Goal: Task Accomplishment & Management: Manage account settings

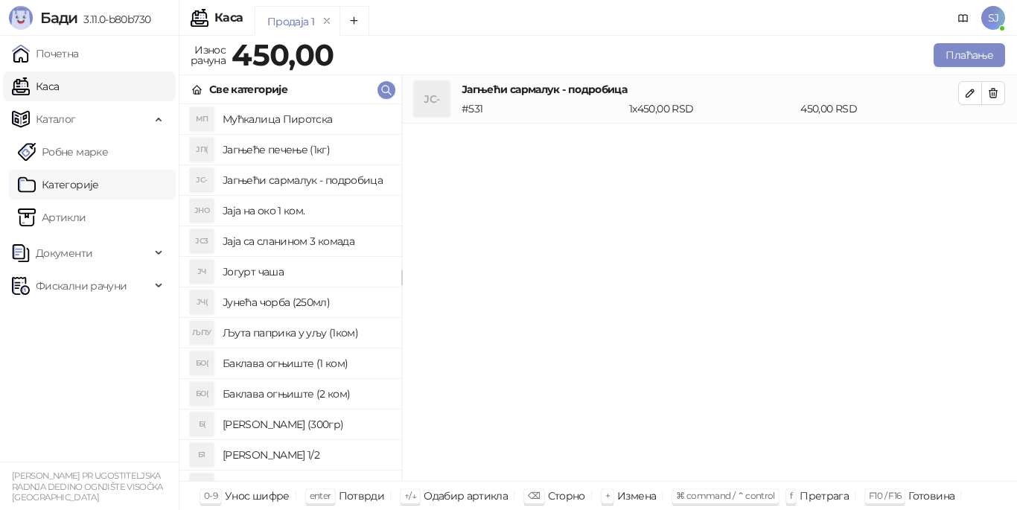
click at [85, 181] on link "Категорије" at bounding box center [58, 185] width 81 height 30
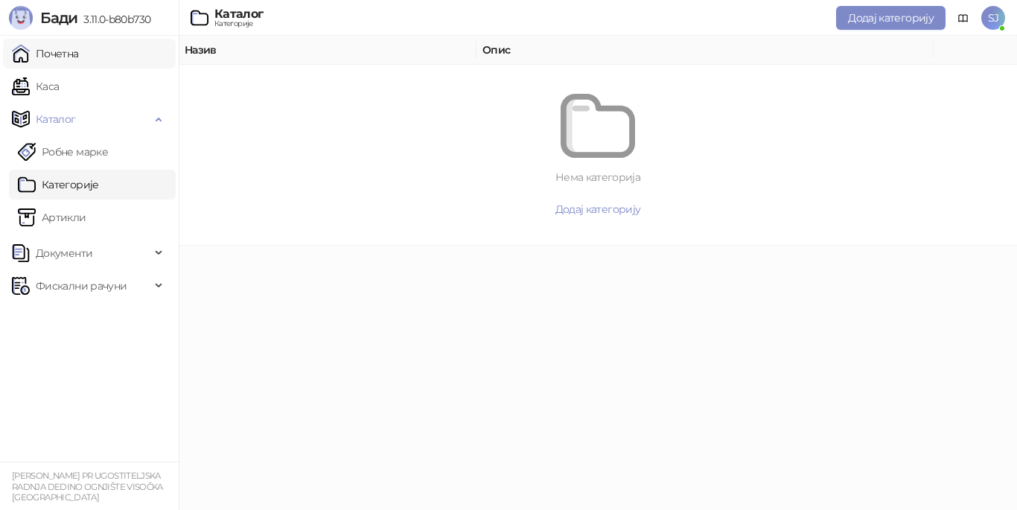
click at [54, 88] on link "Каса" at bounding box center [35, 86] width 47 height 30
click at [53, 54] on link "Почетна" at bounding box center [45, 54] width 67 height 30
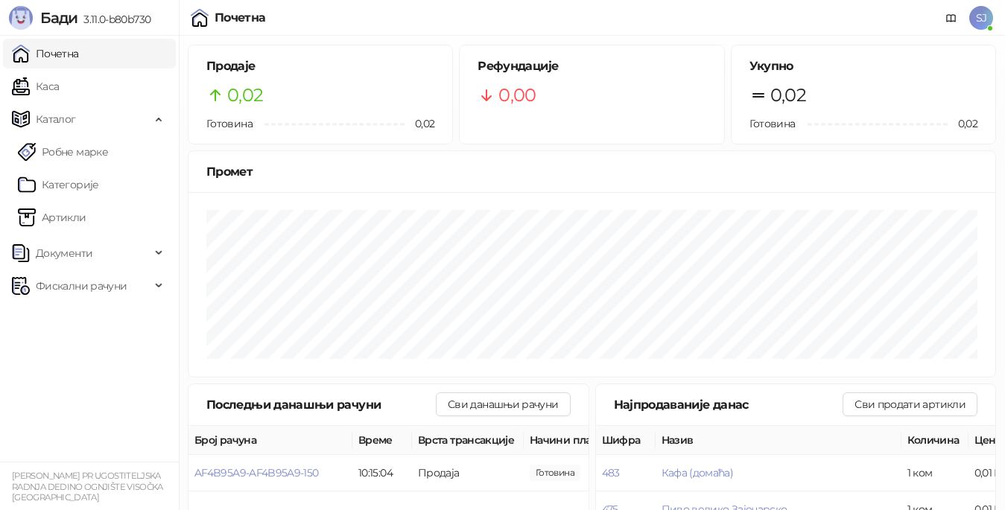
click at [1005, 504] on html "[PERSON_NAME] 3.11.0-b80b730 Почетна [PERSON_NAME] Робне марке [PERSON_NAME] До…" at bounding box center [502, 269] width 1005 height 538
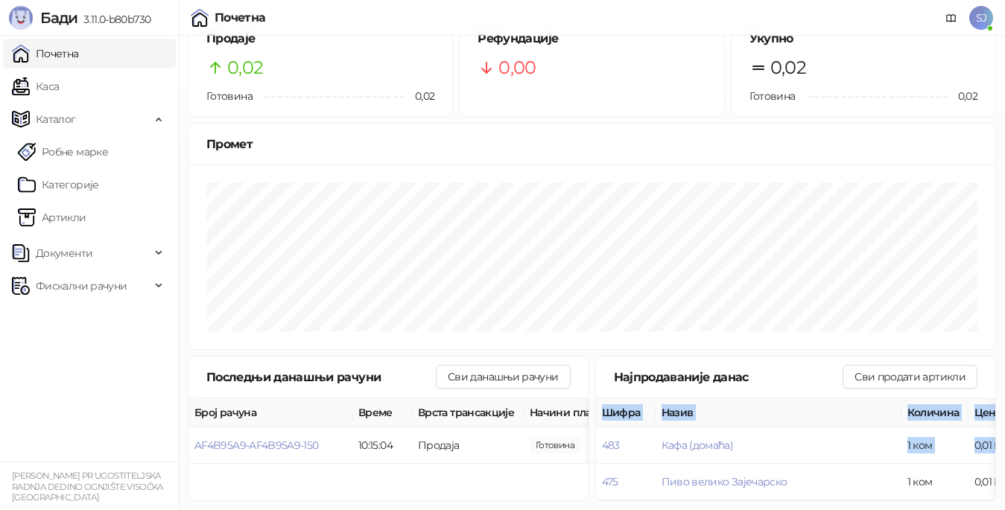
drag, startPoint x: 844, startPoint y: 487, endPoint x: 1017, endPoint y: 493, distance: 172.9
click at [1005, 493] on html "[PERSON_NAME] 3.11.0-b80b730 Почетна [PERSON_NAME] Робне марке [PERSON_NAME] До…" at bounding box center [502, 241] width 1005 height 538
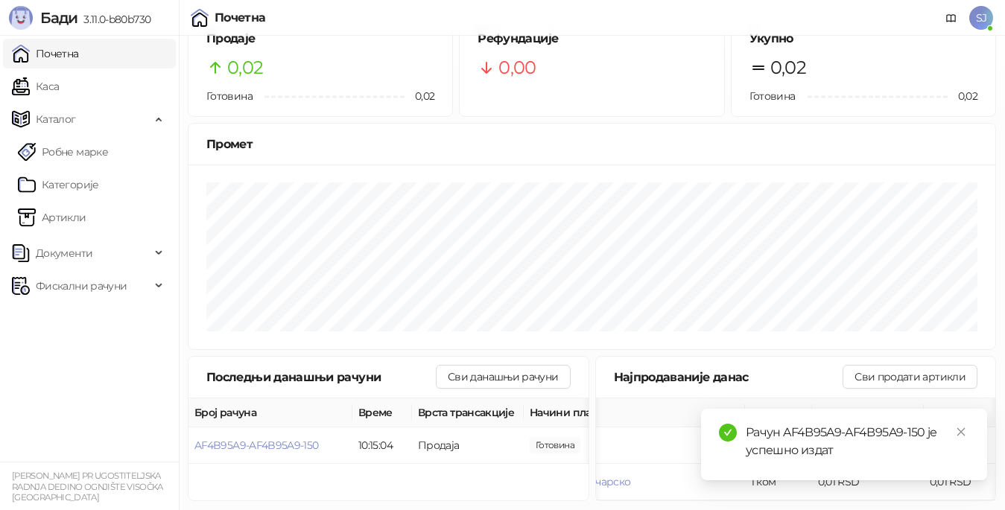
click at [31, 417] on ul "Почетна [PERSON_NAME] Робне марке [PERSON_NAME] Документи Фискални рачуни" at bounding box center [89, 249] width 179 height 426
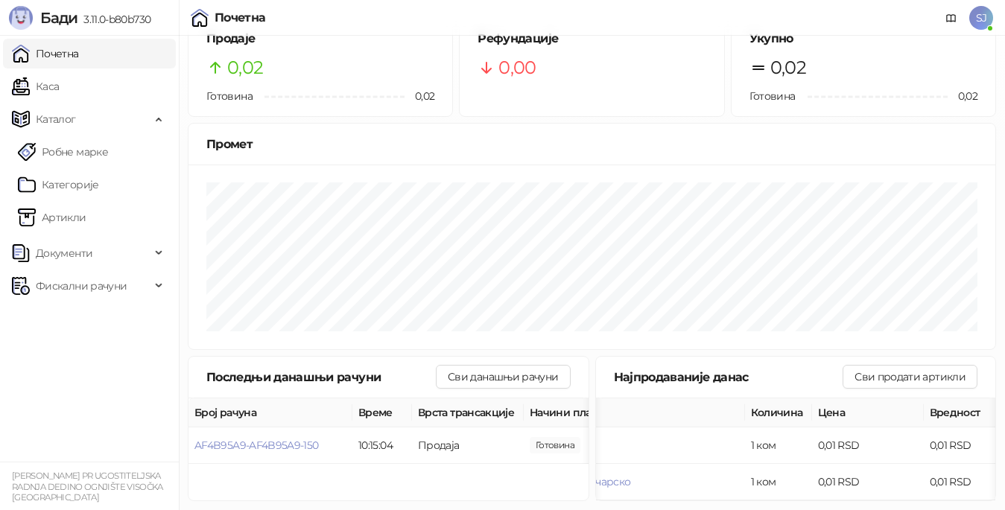
click at [57, 52] on link "Почетна" at bounding box center [45, 54] width 67 height 30
click at [72, 282] on span "Фискални рачуни" at bounding box center [81, 286] width 91 height 30
click at [77, 255] on span "Документи" at bounding box center [64, 253] width 57 height 30
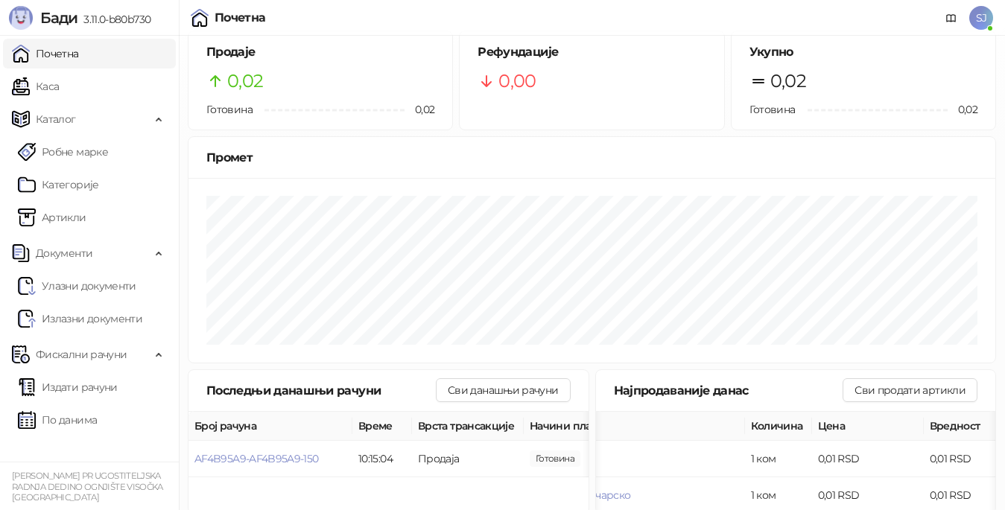
scroll to position [0, 0]
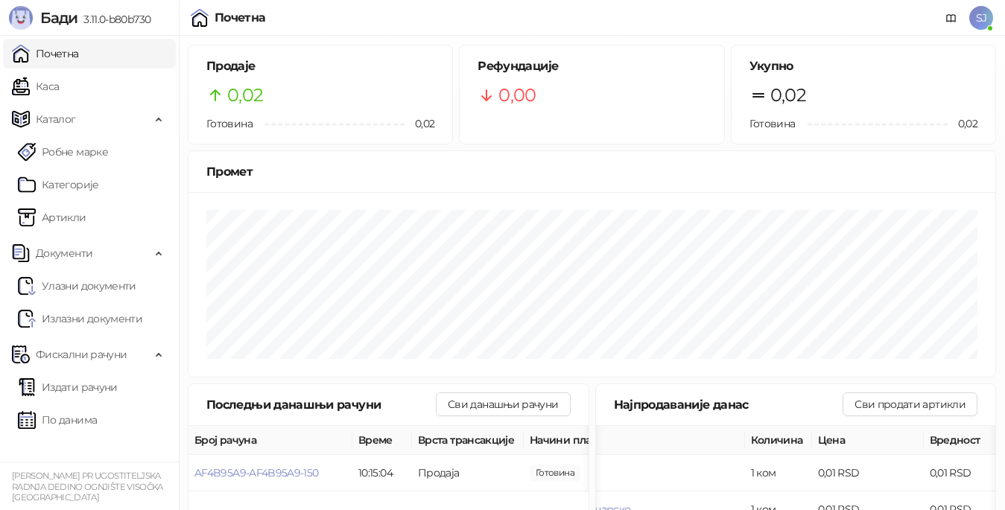
click at [57, 53] on link "Почетна" at bounding box center [45, 54] width 67 height 30
click at [56, 87] on link "Каса" at bounding box center [35, 86] width 47 height 30
click at [54, 86] on link "Каса" at bounding box center [35, 86] width 47 height 30
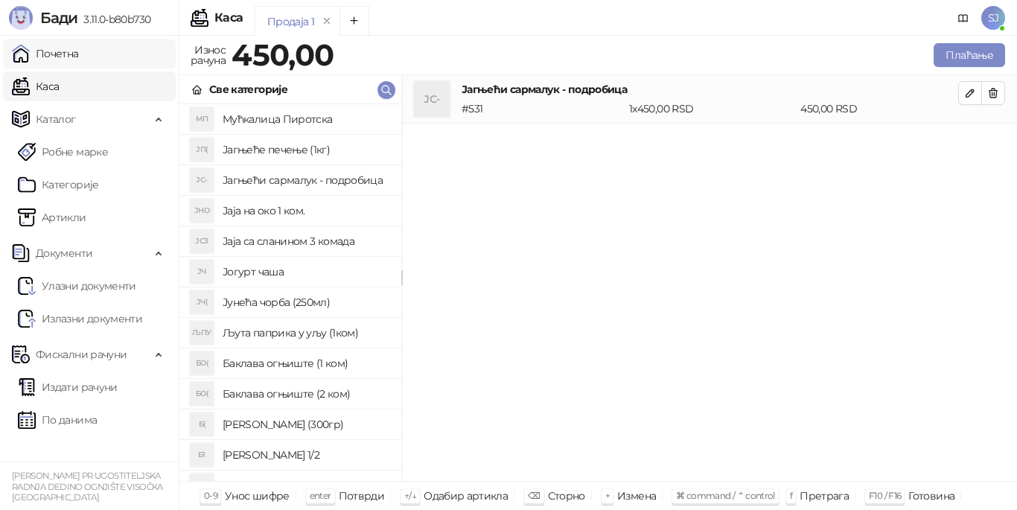
click at [60, 51] on link "Почетна" at bounding box center [45, 54] width 67 height 30
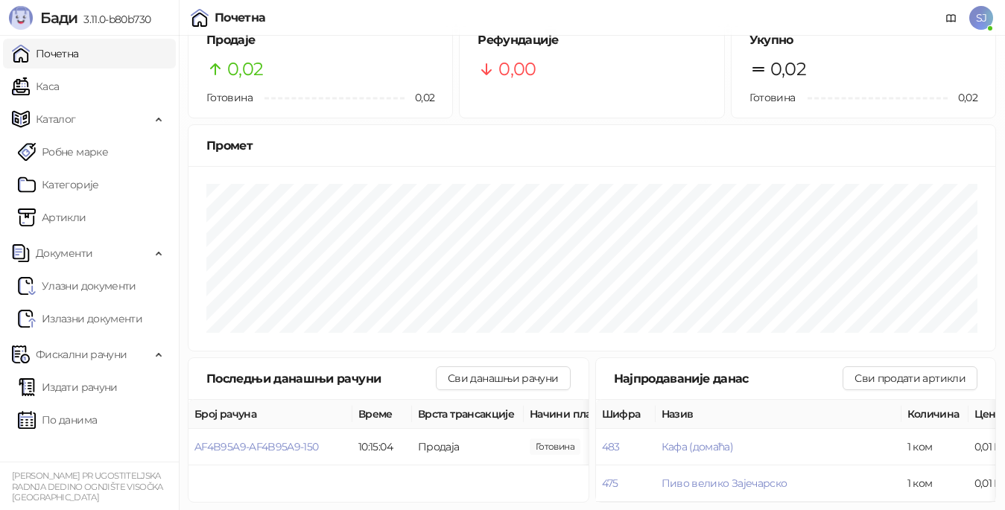
scroll to position [40, 0]
click at [66, 53] on link "Почетна" at bounding box center [45, 54] width 67 height 30
click at [64, 220] on link "Артикли" at bounding box center [52, 218] width 69 height 30
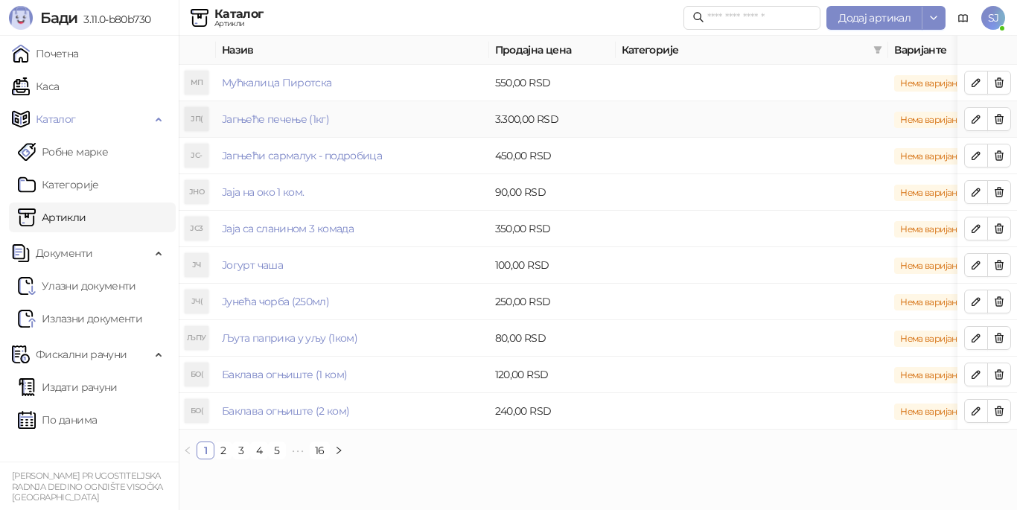
click at [510, 121] on td "3.300,00 RSD" at bounding box center [552, 119] width 127 height 36
click at [503, 121] on td "3.300,00 RSD" at bounding box center [552, 119] width 127 height 36
click at [982, 121] on icon "button" at bounding box center [976, 119] width 12 height 12
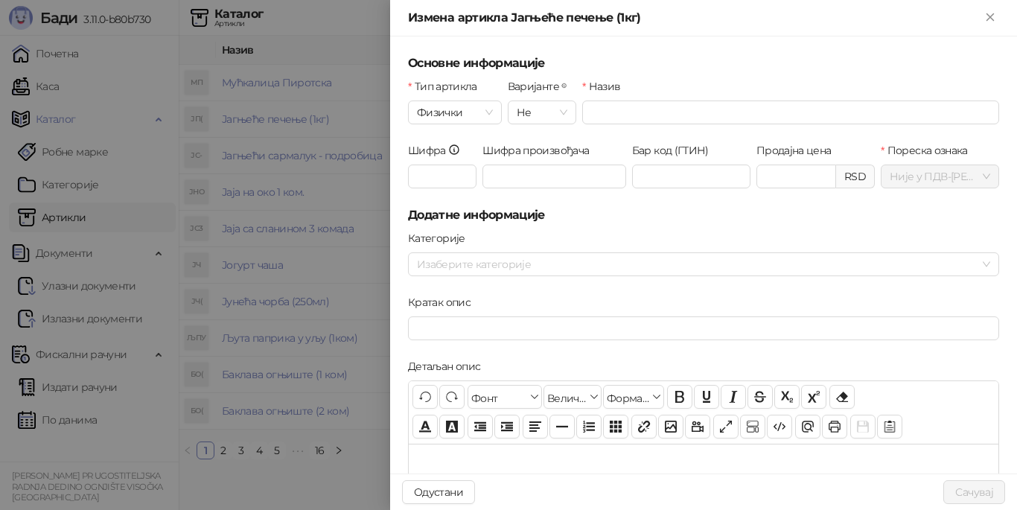
click at [977, 119] on div at bounding box center [508, 255] width 1017 height 510
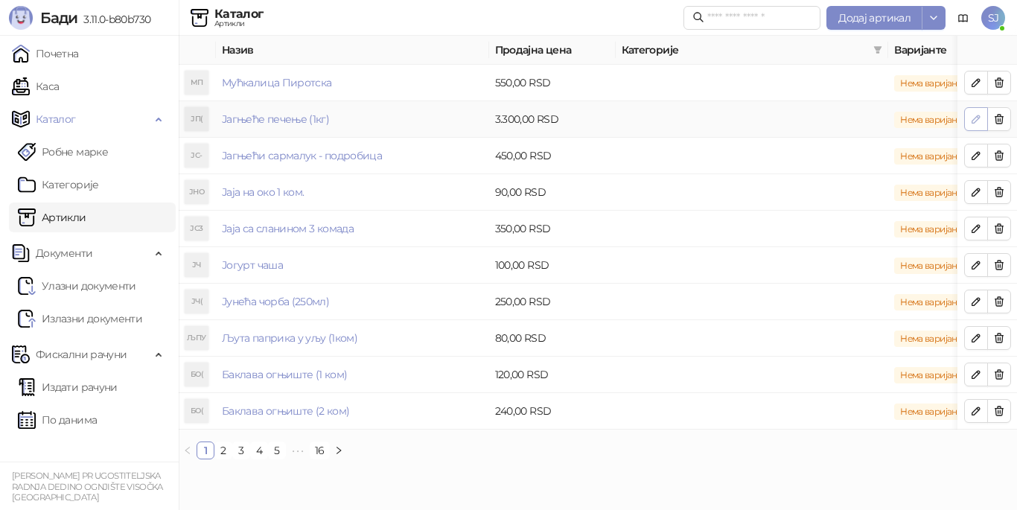
click at [980, 119] on icon "button" at bounding box center [976, 119] width 12 height 12
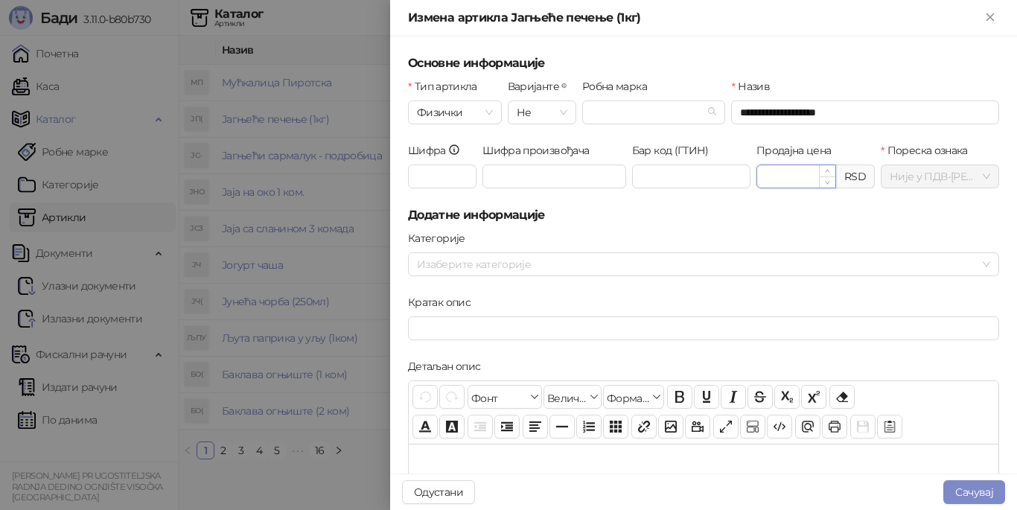
click at [763, 175] on input "*******" at bounding box center [796, 176] width 78 height 22
type input "*******"
click at [963, 499] on button "Сачувај" at bounding box center [975, 492] width 62 height 24
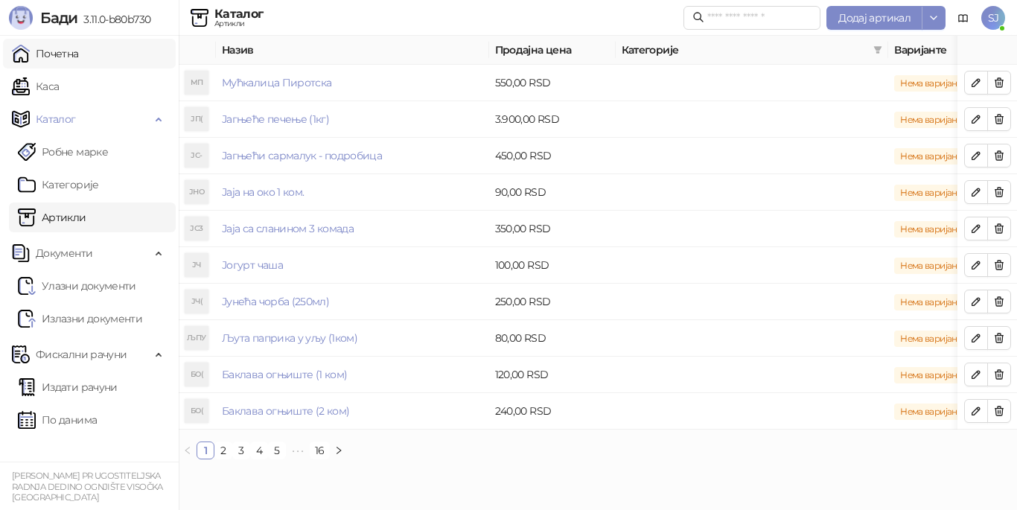
click at [55, 51] on link "Почетна" at bounding box center [45, 54] width 67 height 30
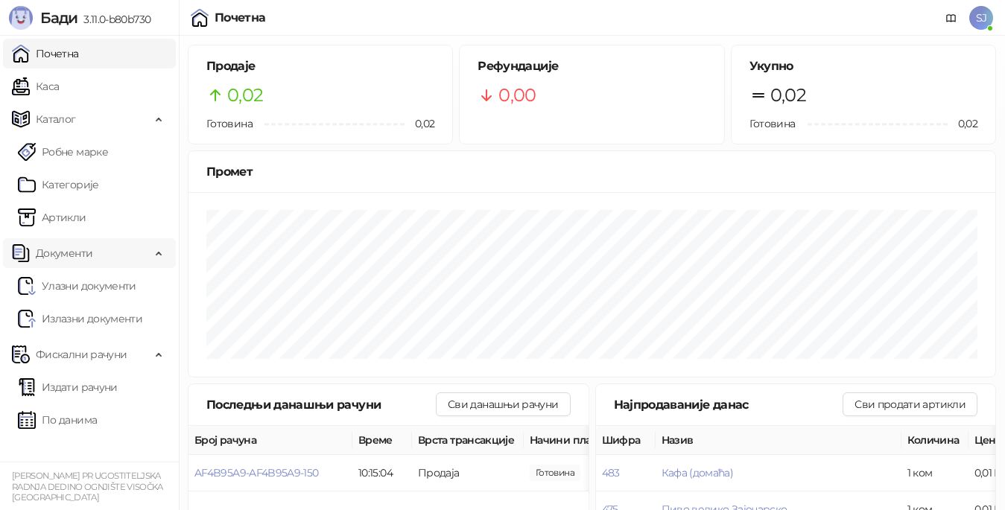
click at [153, 252] on div "Документи" at bounding box center [89, 253] width 173 height 30
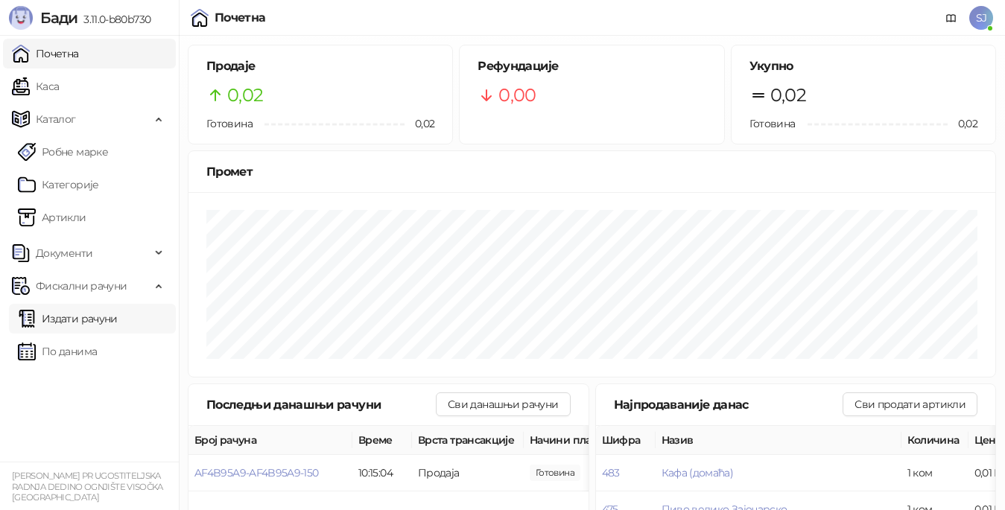
click at [89, 317] on link "Издати рачуни" at bounding box center [68, 319] width 100 height 30
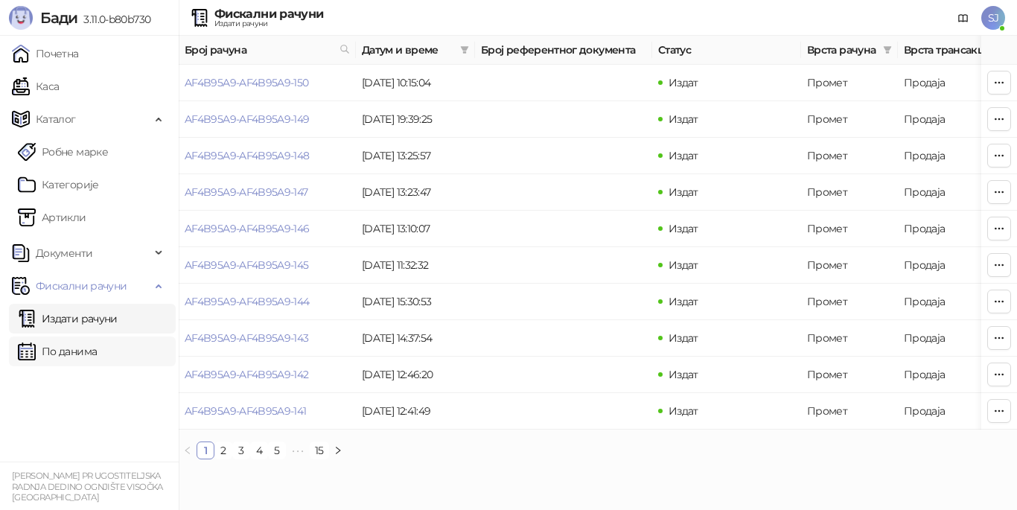
click at [82, 343] on link "По данима" at bounding box center [57, 352] width 79 height 30
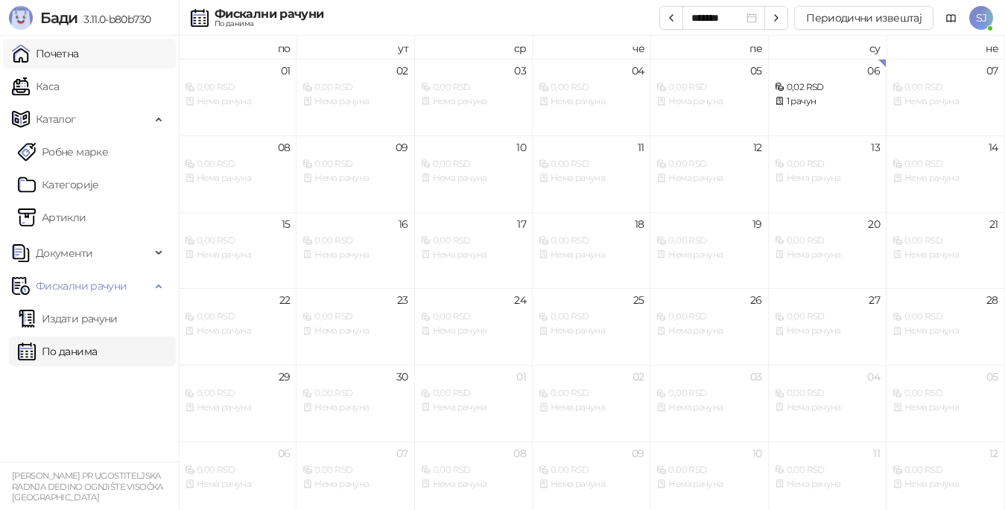
click at [60, 54] on link "Почетна" at bounding box center [45, 54] width 67 height 30
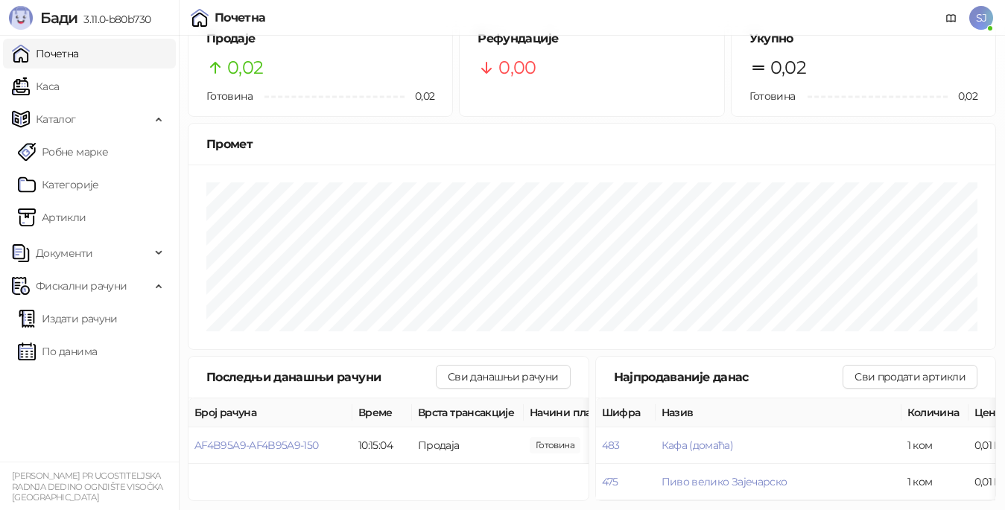
scroll to position [40, 0]
click at [258, 439] on span "AF4B95A9-AF4B95A9-150" at bounding box center [256, 445] width 124 height 13
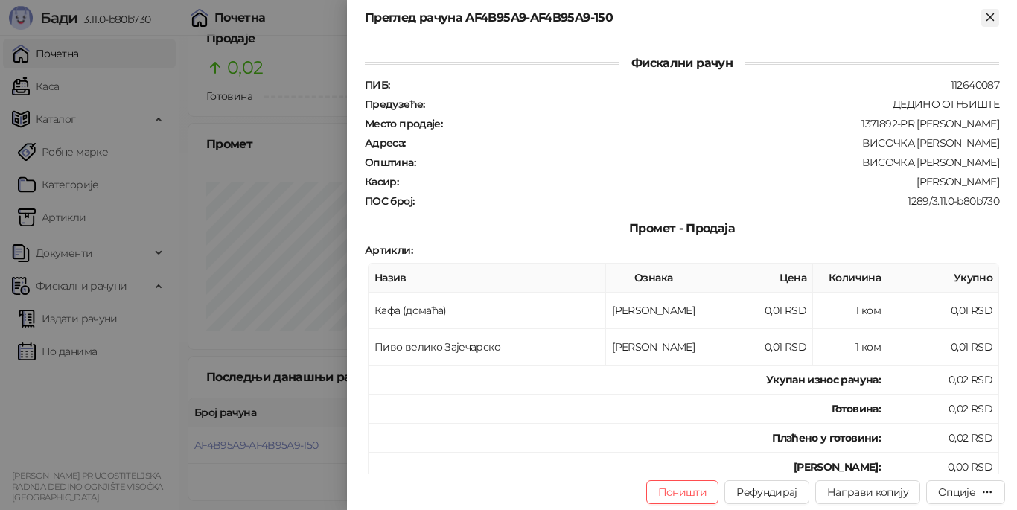
click at [989, 17] on icon "Close" at bounding box center [990, 16] width 13 height 13
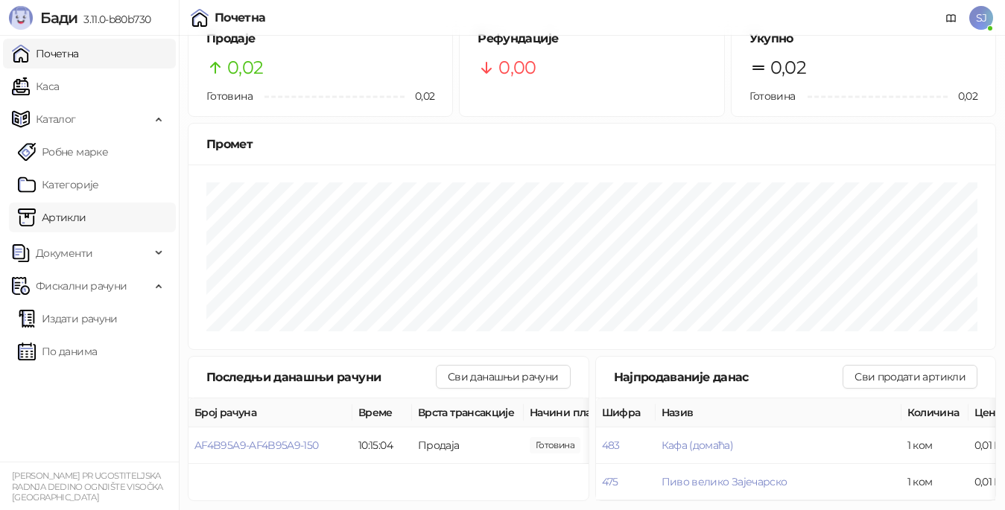
click at [74, 218] on link "Артикли" at bounding box center [52, 218] width 69 height 30
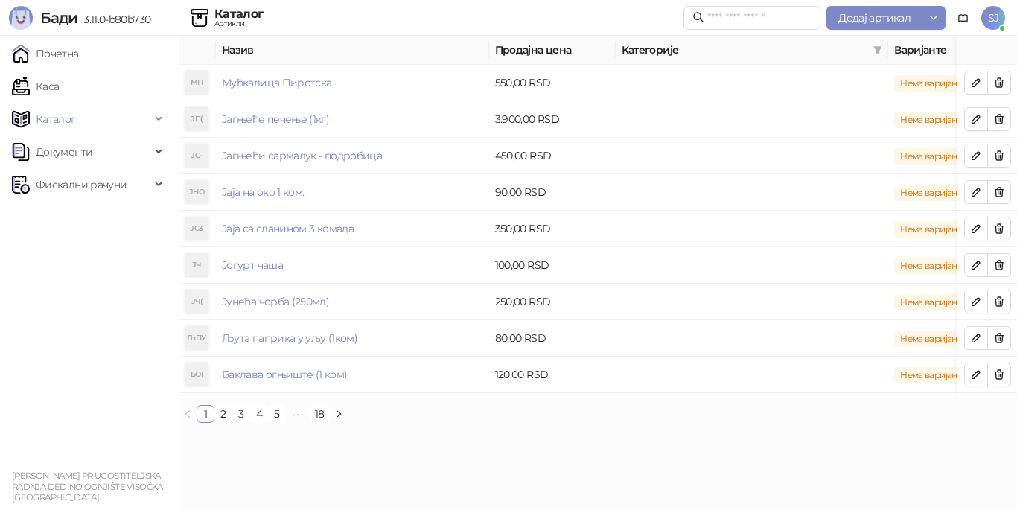
click at [995, 11] on span "SJ" at bounding box center [994, 18] width 24 height 24
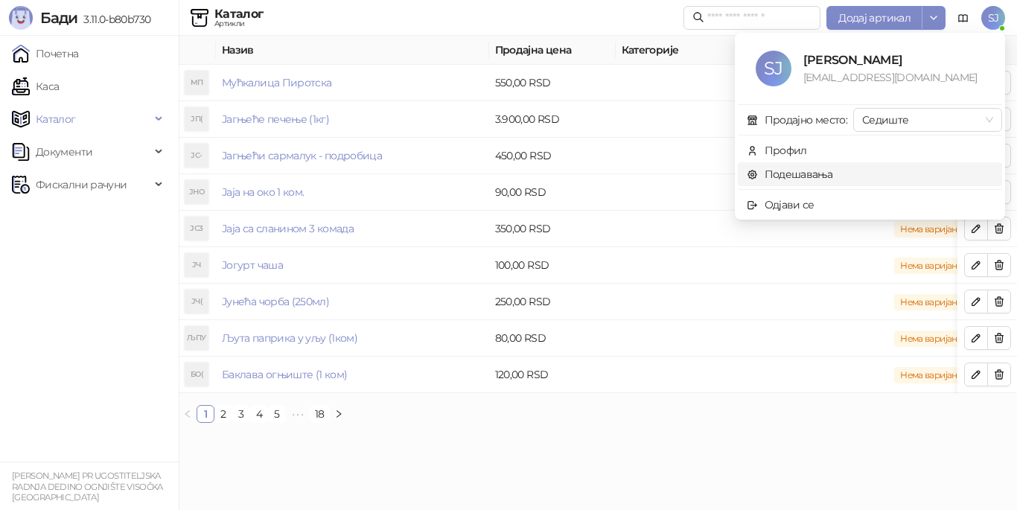
click at [833, 174] on link "Подешавања" at bounding box center [790, 174] width 86 height 13
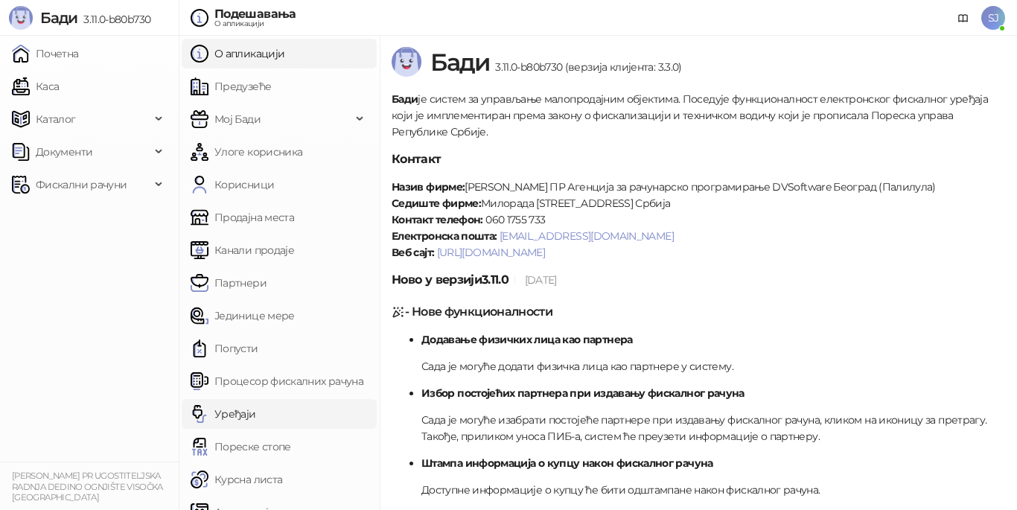
scroll to position [20, 0]
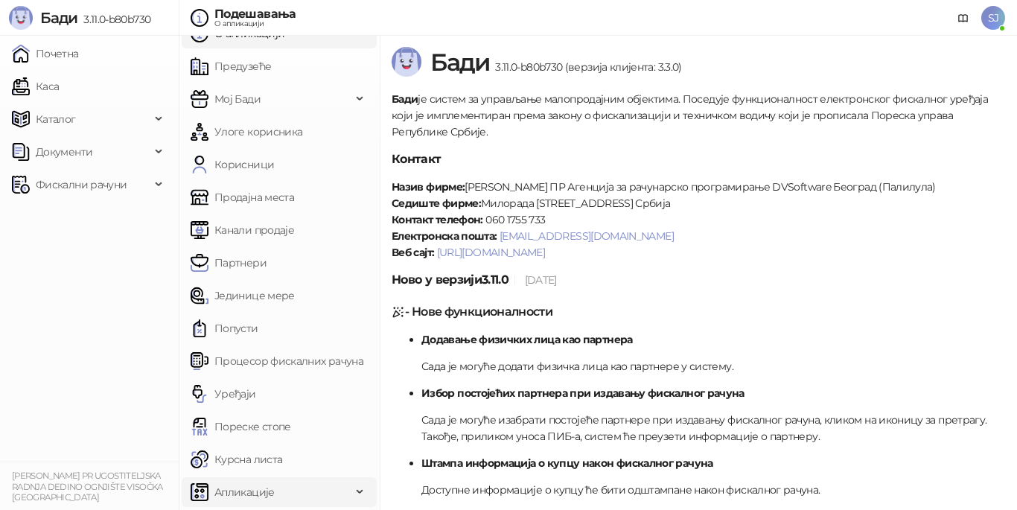
click at [306, 491] on span "Апликације" at bounding box center [271, 492] width 161 height 30
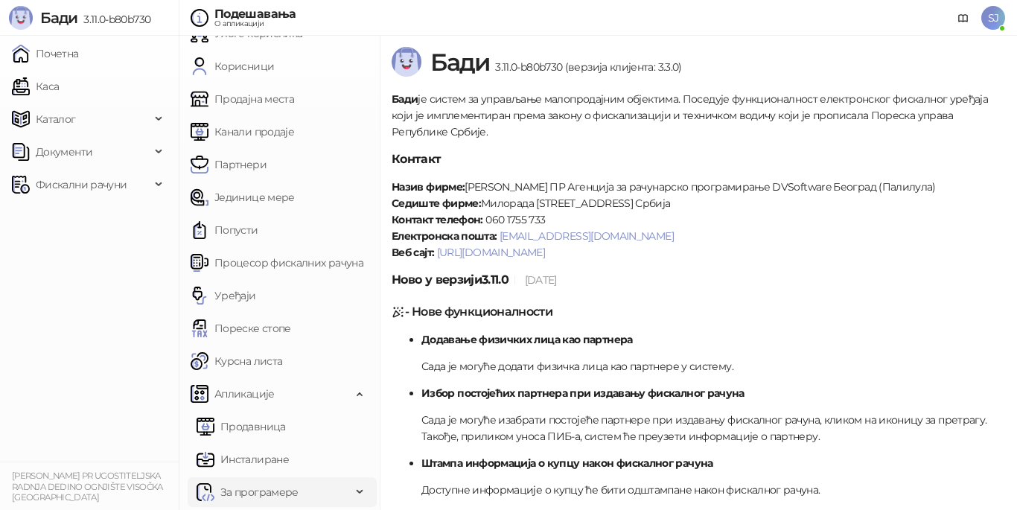
click at [286, 487] on span "За програмере" at bounding box center [259, 492] width 78 height 30
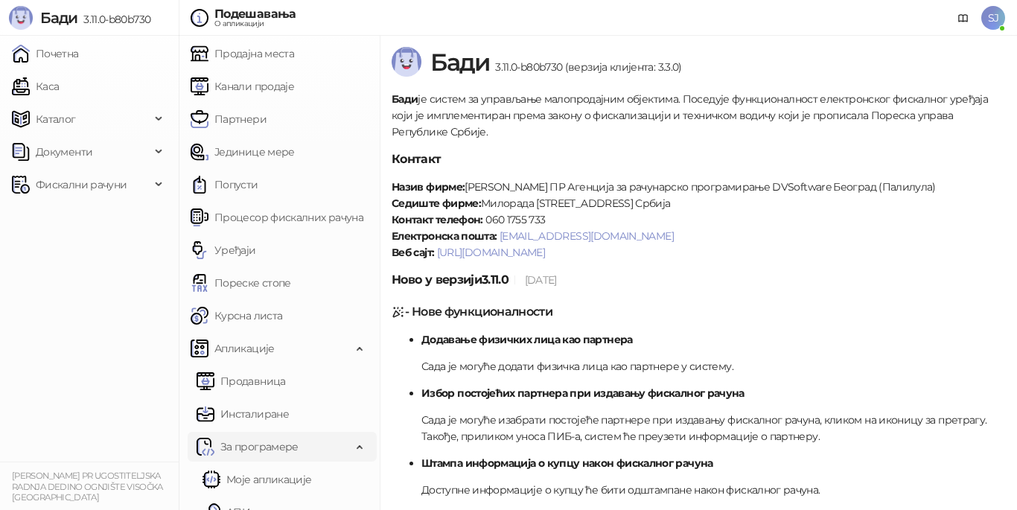
scroll to position [217, 0]
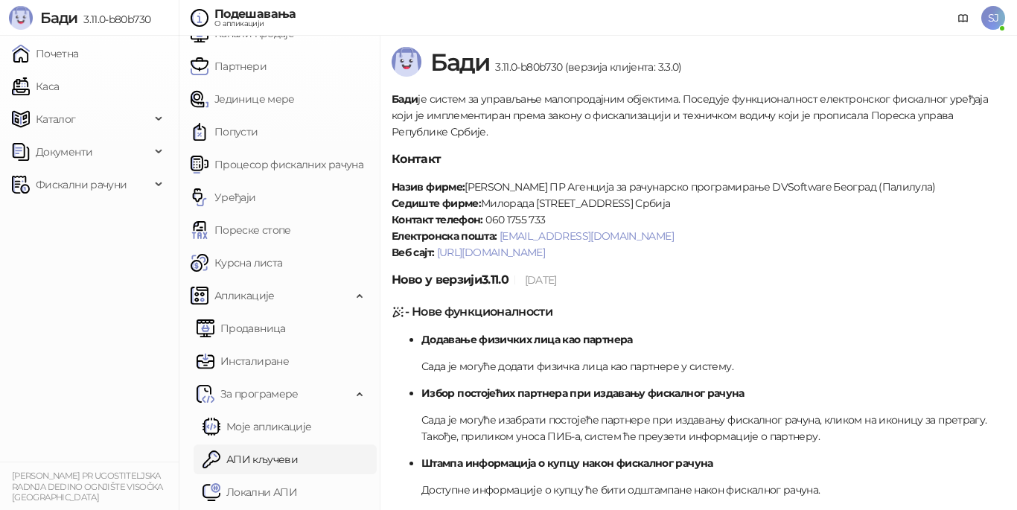
click at [291, 459] on link "АПИ кључеви" at bounding box center [250, 460] width 95 height 30
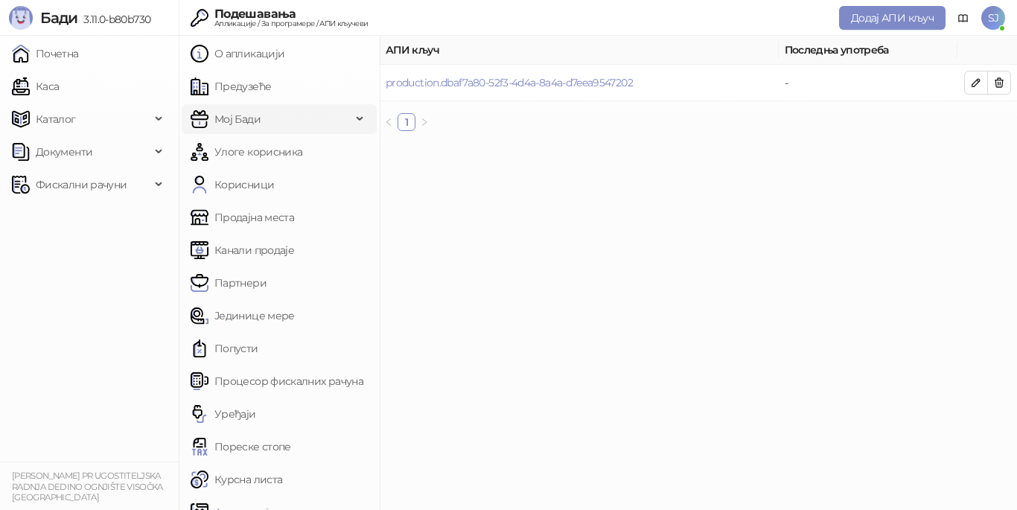
click at [285, 114] on span "Мој Бади" at bounding box center [271, 119] width 161 height 30
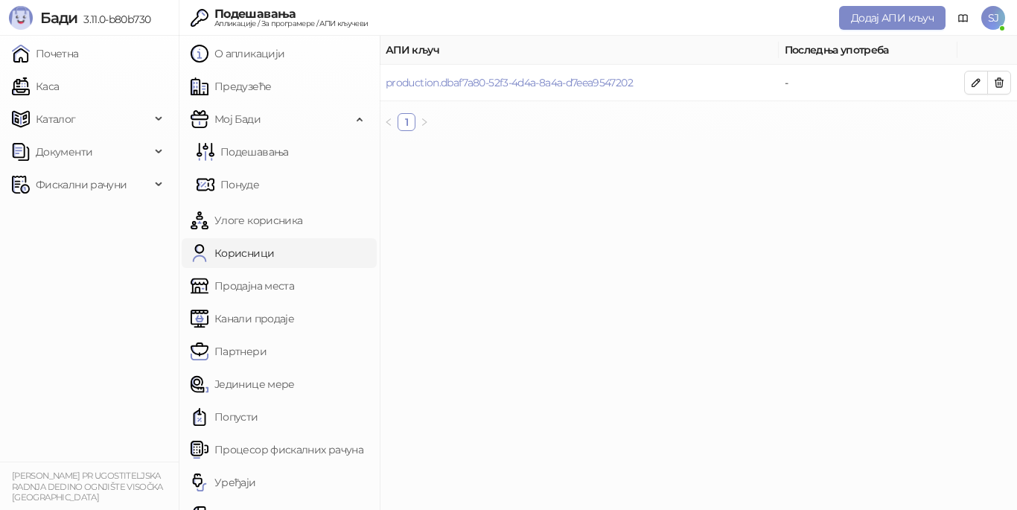
scroll to position [285, 0]
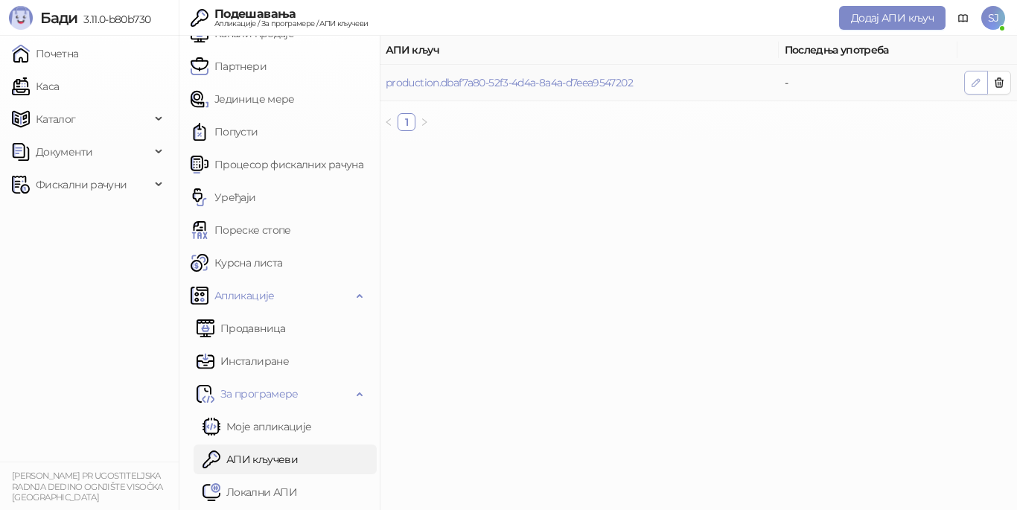
click at [975, 80] on icon "button" at bounding box center [976, 83] width 12 height 12
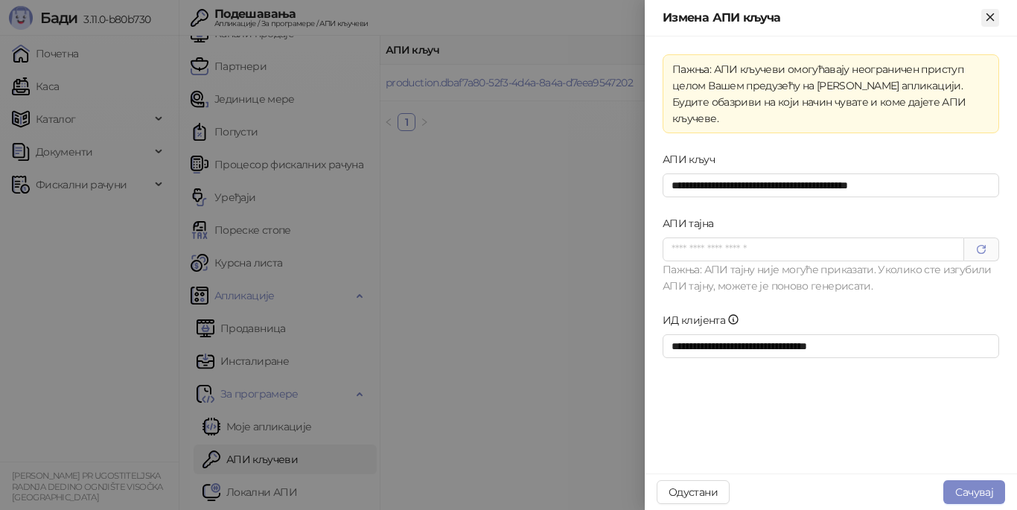
click at [986, 14] on icon "Close" at bounding box center [990, 16] width 13 height 13
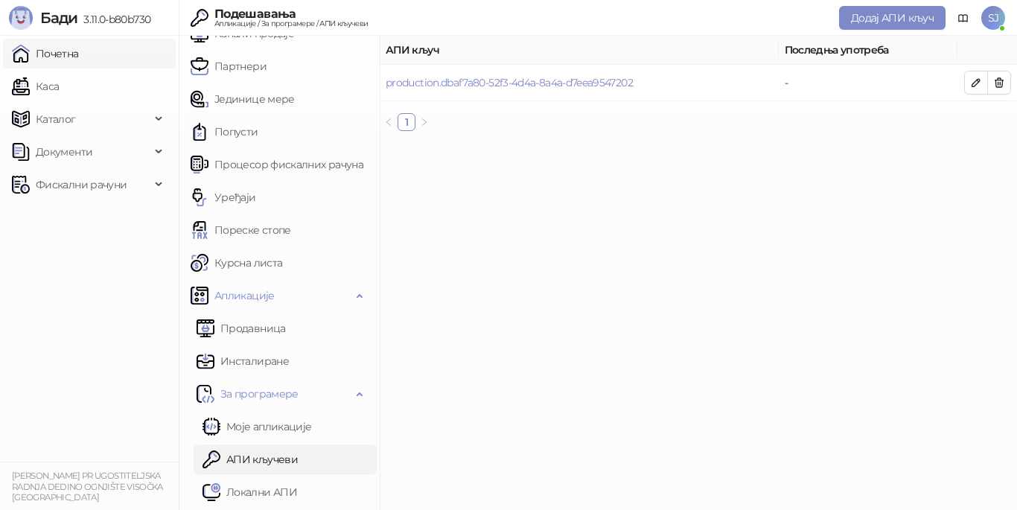
click at [71, 53] on link "Почетна" at bounding box center [45, 54] width 67 height 30
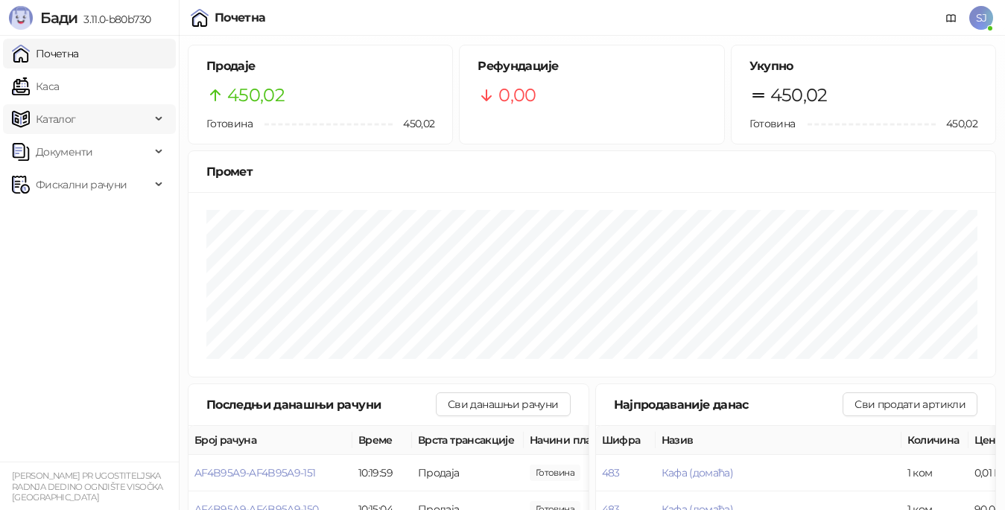
click at [81, 119] on span "Каталог" at bounding box center [81, 119] width 139 height 30
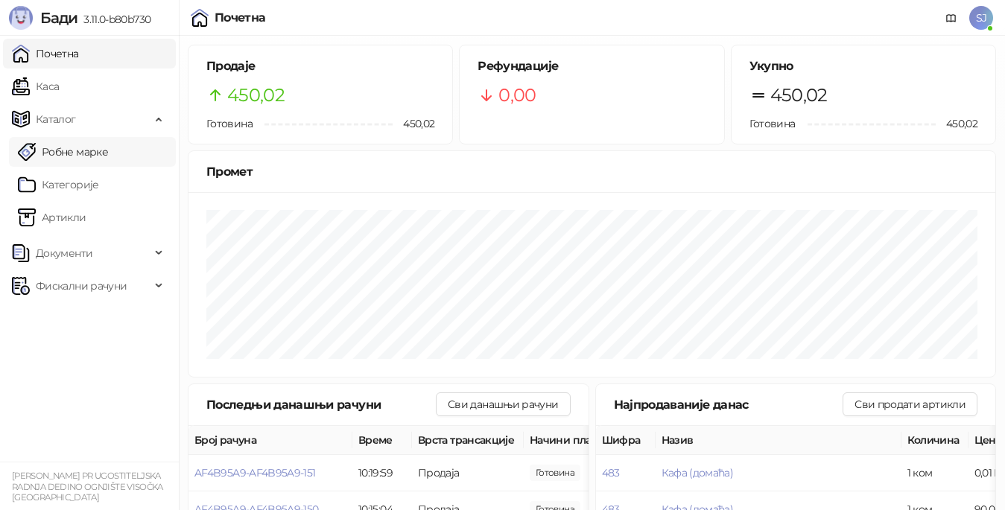
click at [86, 148] on link "Робне марке" at bounding box center [63, 152] width 90 height 30
click at [82, 212] on link "Артикли" at bounding box center [52, 218] width 69 height 30
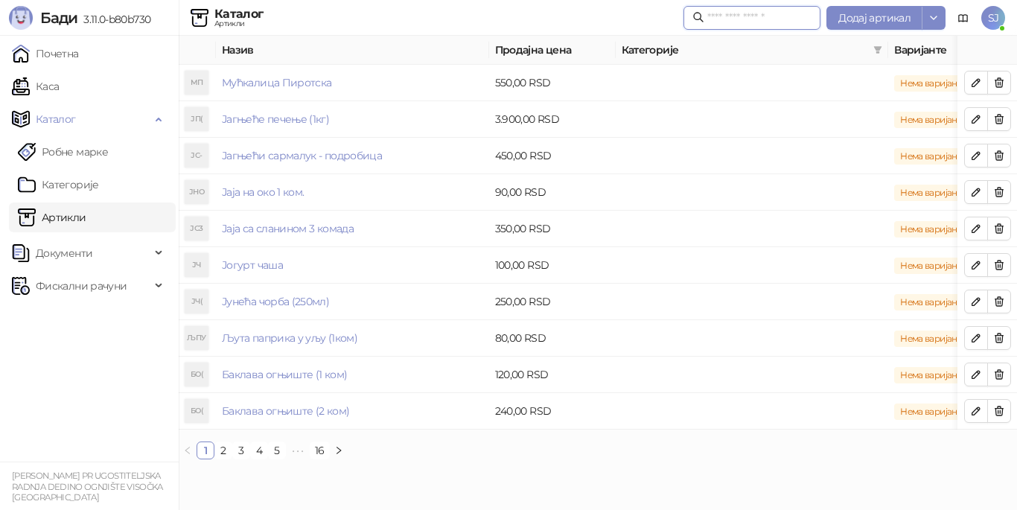
click at [761, 20] on input "text" at bounding box center [760, 18] width 104 height 16
type input "****"
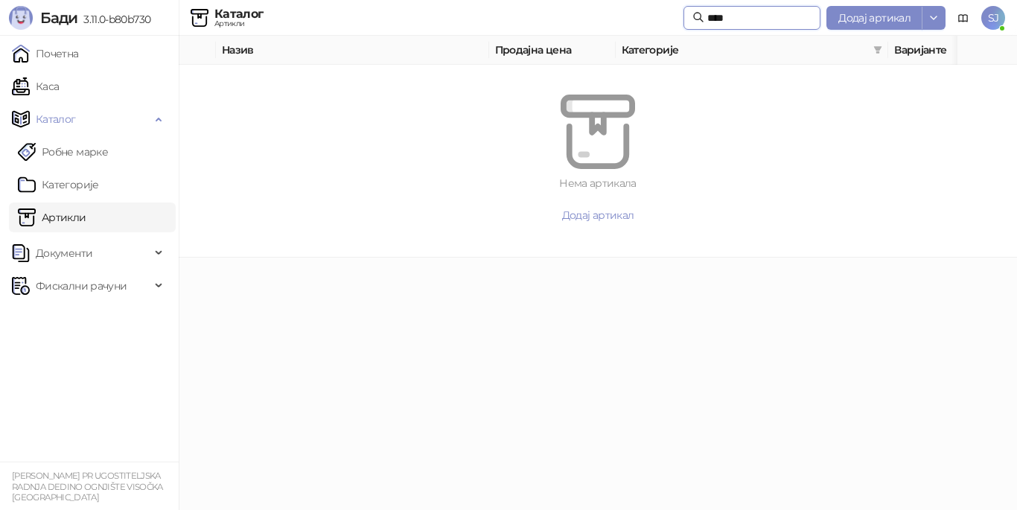
click at [725, 13] on input "****" at bounding box center [760, 18] width 104 height 16
click at [725, 16] on input "****" at bounding box center [760, 18] width 104 height 16
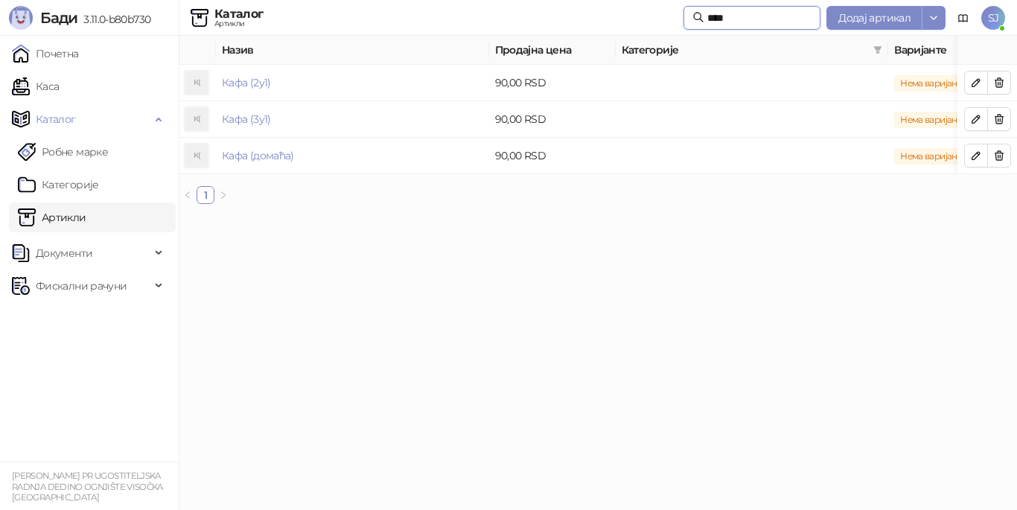
type input "****"
click at [509, 216] on html "[PERSON_NAME] 3.11.0-b80b730 Почетна Каса Каталог Робне марке Категорије Артикл…" at bounding box center [508, 108] width 1017 height 216
click at [976, 153] on icon "button" at bounding box center [976, 156] width 12 height 12
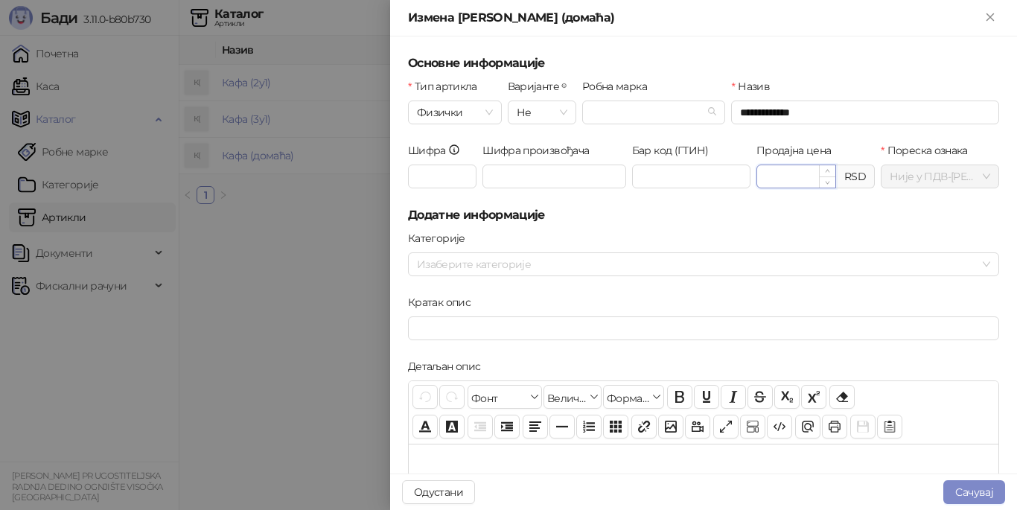
click at [757, 175] on input "*****" at bounding box center [796, 176] width 78 height 22
type input "******"
click at [965, 490] on button "Сачувај" at bounding box center [975, 492] width 62 height 24
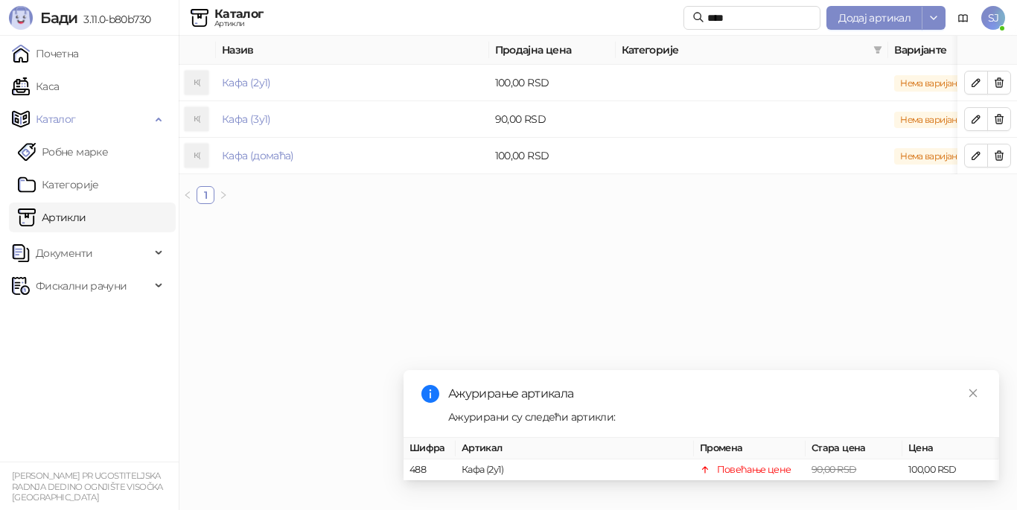
click at [283, 216] on html "[PERSON_NAME] 3.11.0-b80b730 Почетна Каса Каталог Робне марке Категорије Артикл…" at bounding box center [508, 108] width 1017 height 216
click at [972, 388] on icon "close" at bounding box center [973, 393] width 10 height 10
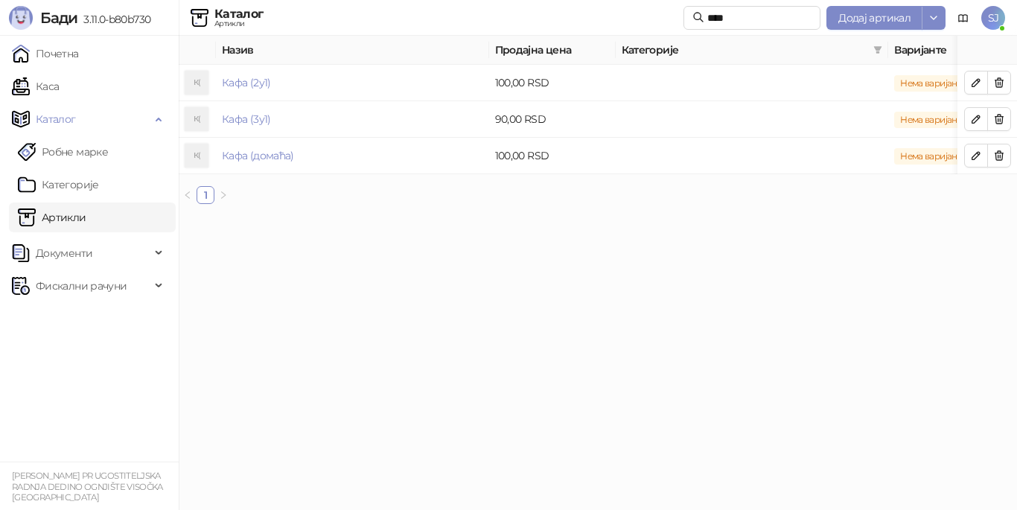
click at [521, 216] on html "[PERSON_NAME] 3.11.0-b80b730 Почетна Каса Каталог Робне марке Категорије Артикл…" at bounding box center [508, 108] width 1017 height 216
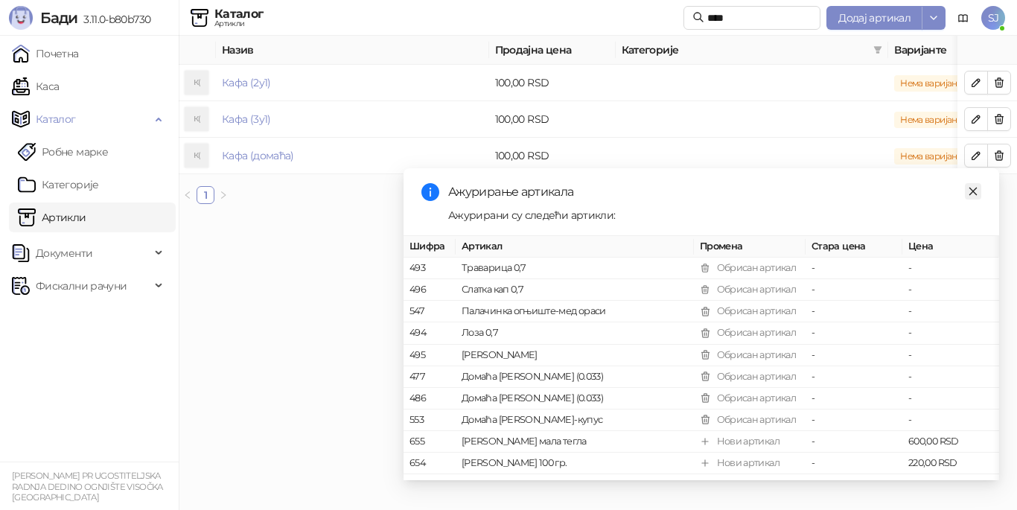
click at [971, 191] on icon "close" at bounding box center [973, 191] width 10 height 10
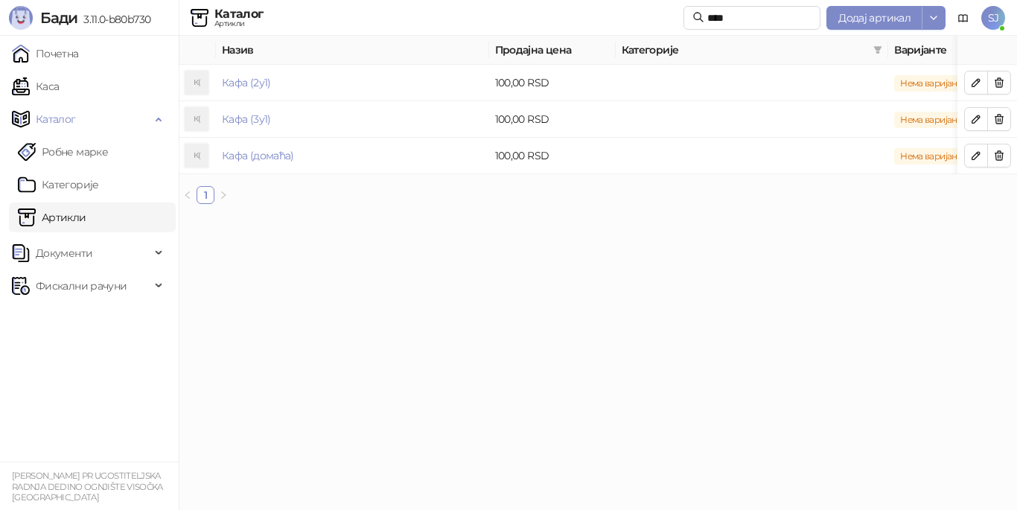
click at [318, 216] on html "[PERSON_NAME] 3.11.0-b80b730 Почетна Каса Каталог Робне марке Категорије Артикл…" at bounding box center [508, 108] width 1017 height 216
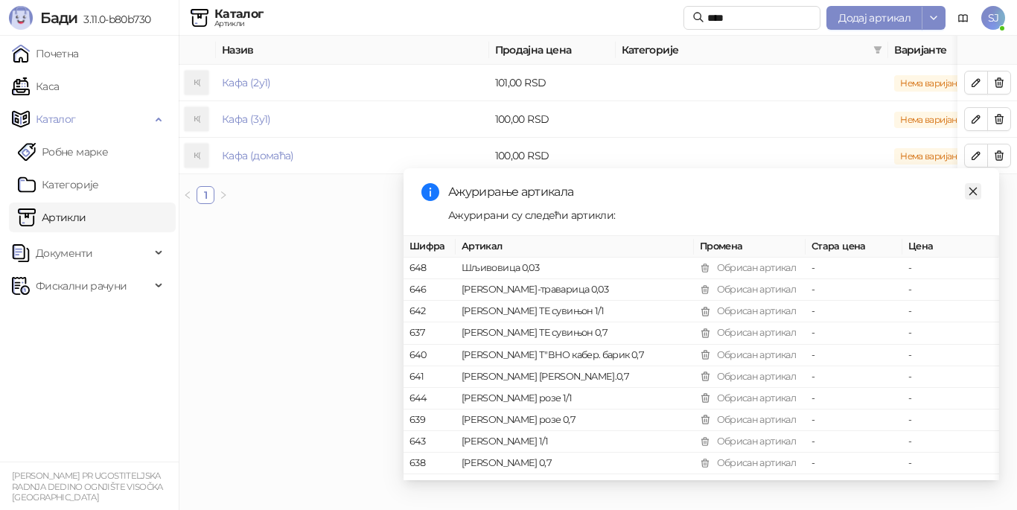
click at [973, 191] on icon "close" at bounding box center [974, 191] width 8 height 8
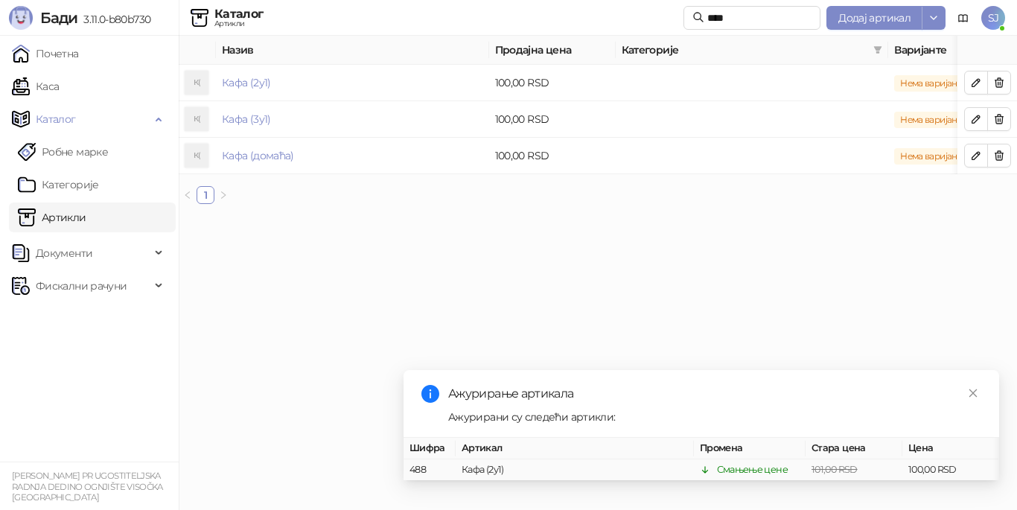
click at [323, 216] on html "[PERSON_NAME] 3.11.0-b80b730 Почетна Каса Каталог Робне марке Категорије Артикл…" at bounding box center [508, 108] width 1017 height 216
click at [165, 253] on div "Документи" at bounding box center [89, 253] width 173 height 30
click at [130, 351] on span "Фискални рачуни" at bounding box center [81, 355] width 139 height 30
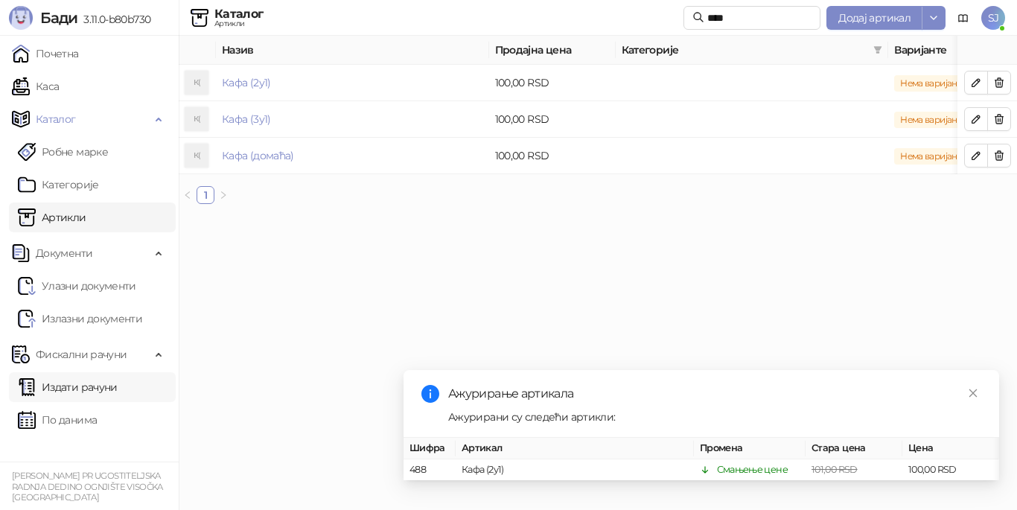
click at [103, 384] on link "Издати рачуни" at bounding box center [68, 387] width 100 height 30
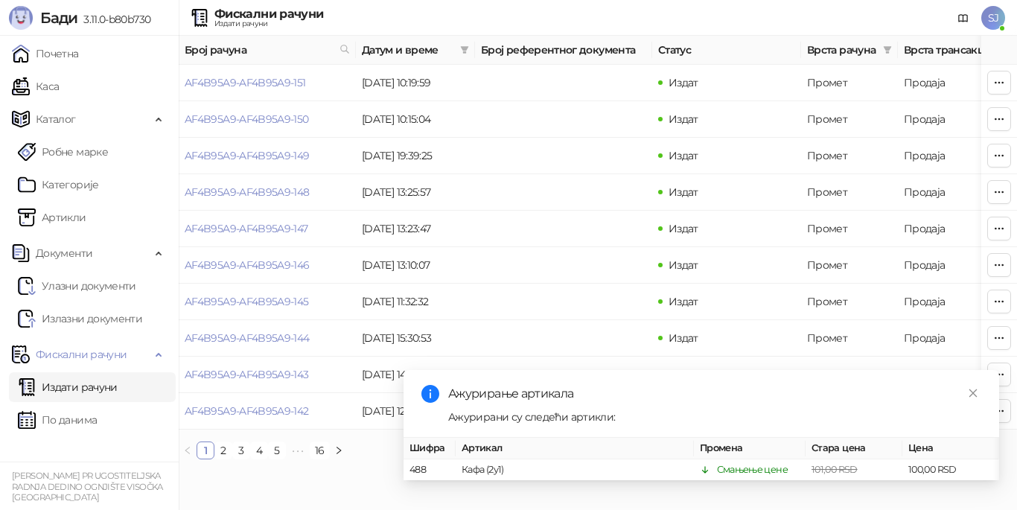
click at [77, 389] on link "Издати рачуни" at bounding box center [68, 387] width 100 height 30
click at [86, 416] on link "По данима" at bounding box center [57, 420] width 79 height 30
